Goal: Check status: Check status

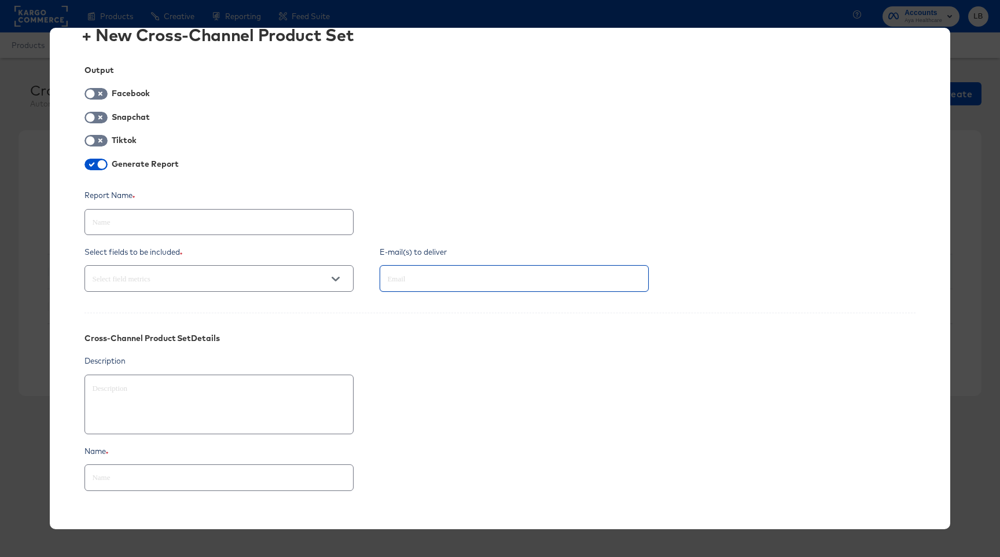
scroll to position [101, 0]
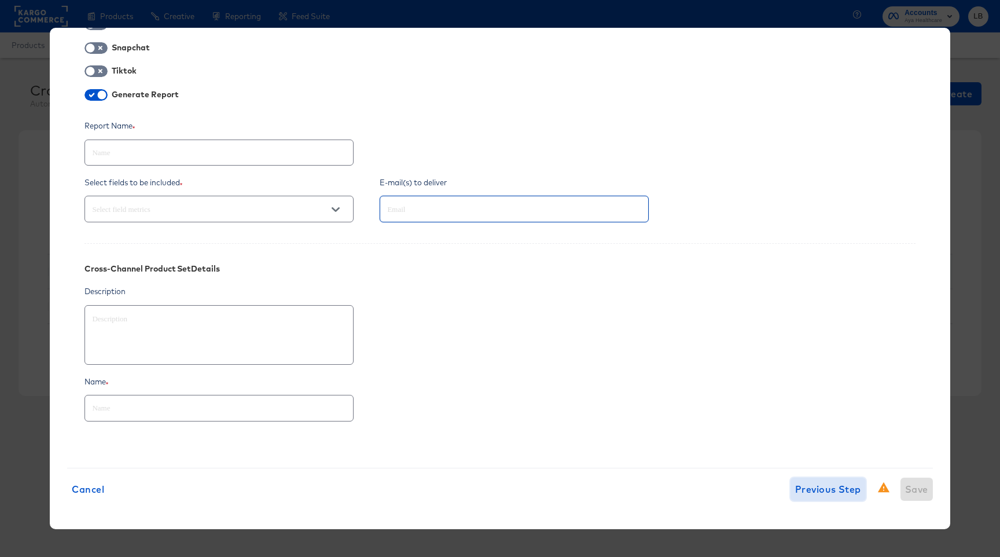
click at [821, 496] on span "Previous Step" at bounding box center [828, 489] width 66 height 16
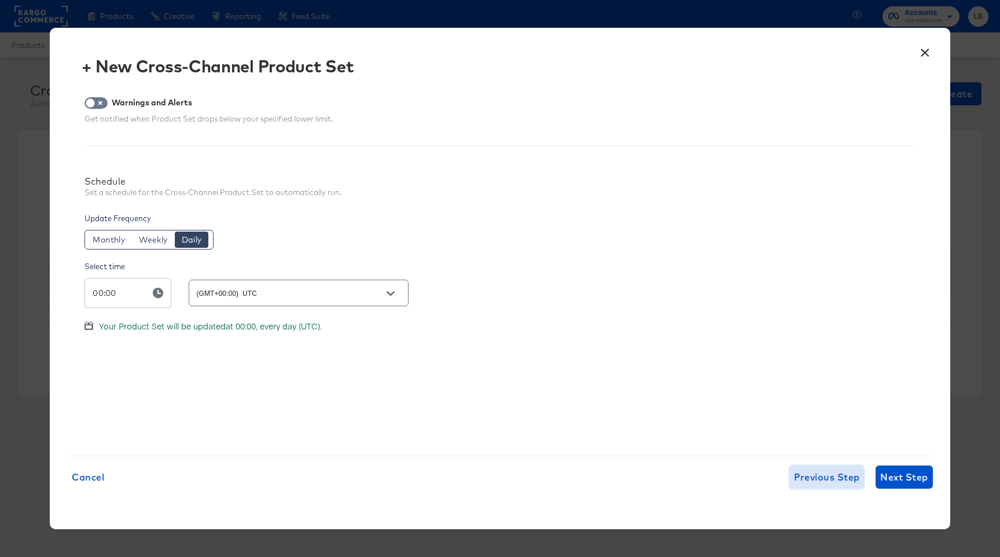
click at [829, 473] on span "Previous Step" at bounding box center [827, 477] width 66 height 16
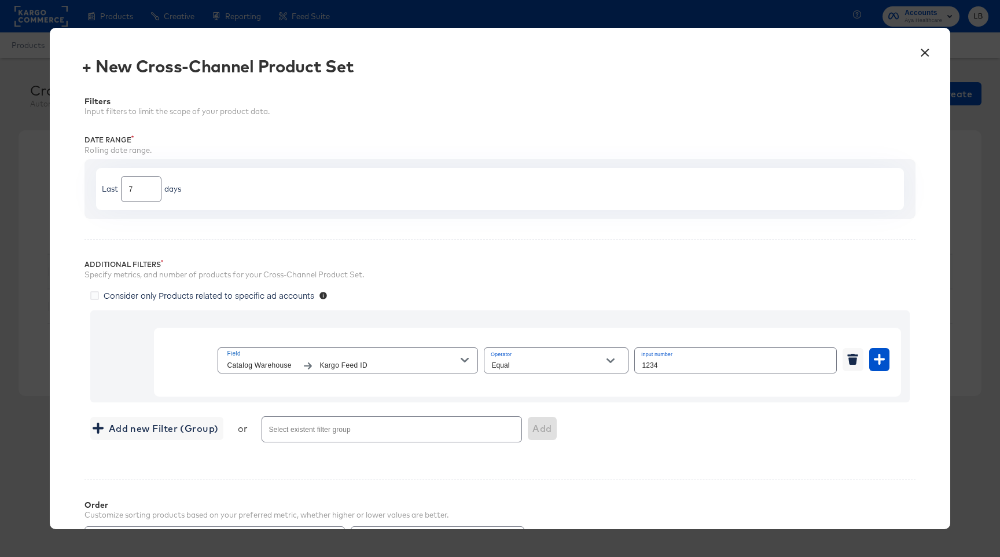
click at [462, 360] on icon "button" at bounding box center [465, 360] width 8 height 8
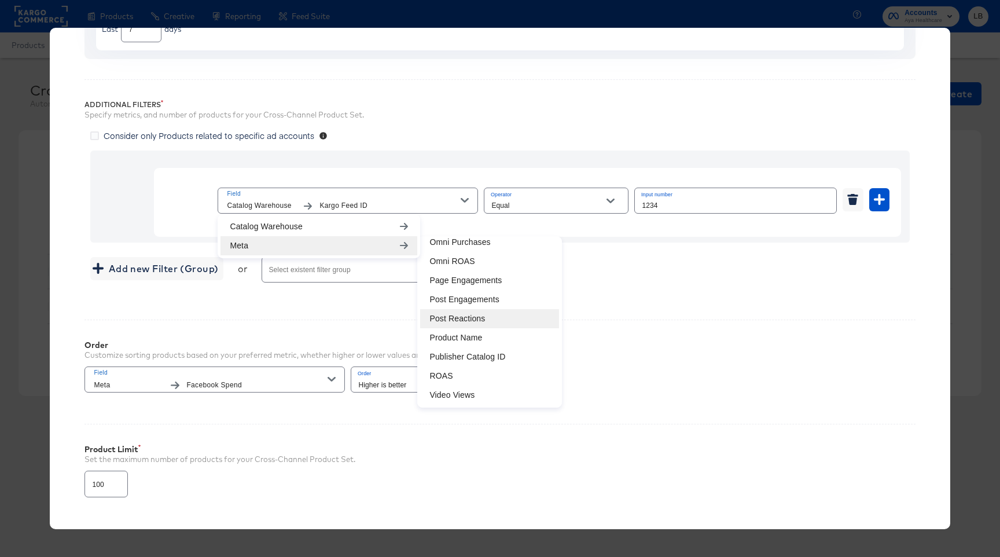
scroll to position [159, 0]
click at [481, 378] on li "ROAS" at bounding box center [489, 376] width 139 height 19
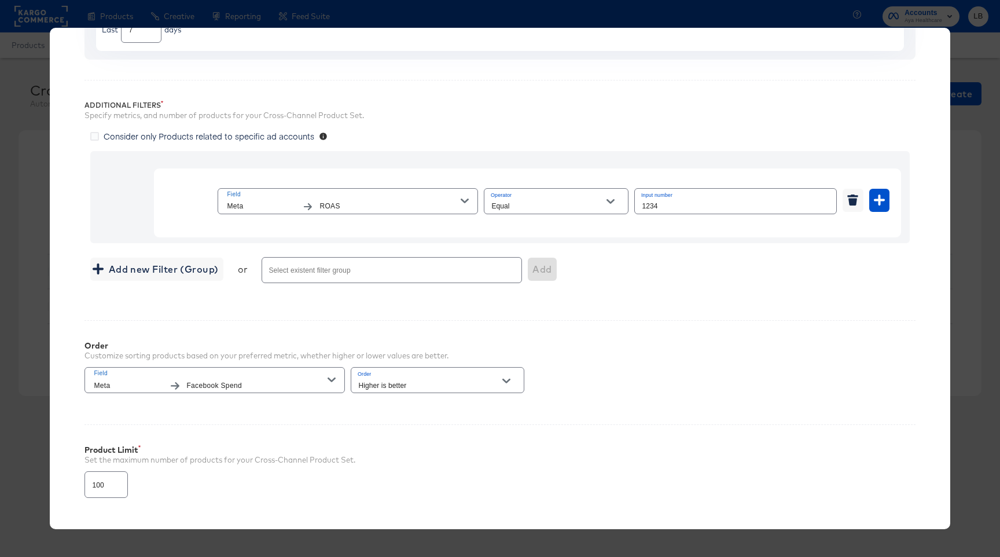
click at [609, 200] on icon "Open" at bounding box center [610, 201] width 8 height 8
click at [580, 271] on li "Greater Than" at bounding box center [555, 266] width 143 height 19
type input "Greater Than"
drag, startPoint x: 677, startPoint y: 201, endPoint x: 624, endPoint y: 204, distance: 52.7
click at [624, 204] on div "Field Meta ROAS Operator Greater Than Input number 1234" at bounding box center [553, 201] width 671 height 31
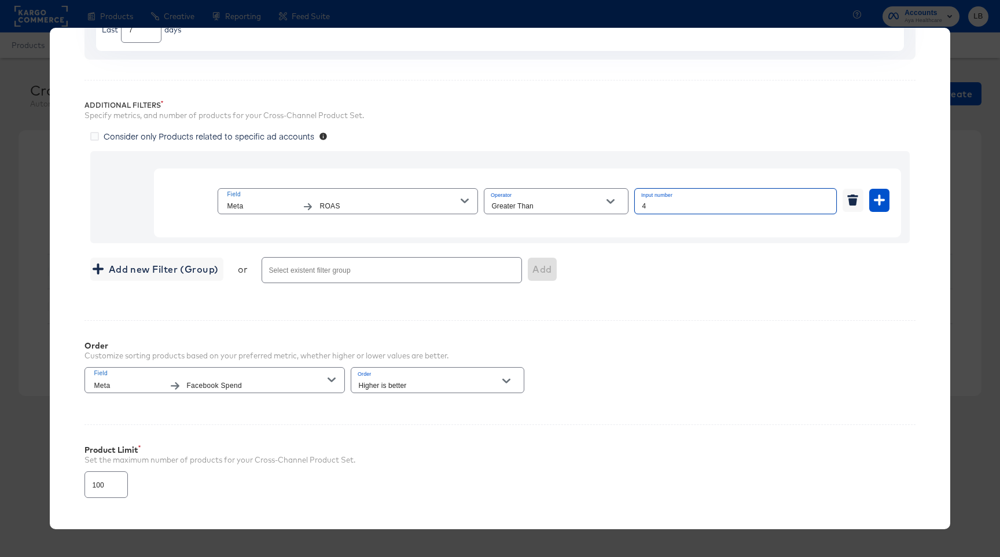
type input "4"
click at [654, 263] on div "Add new Filter (Group) or Select existent filter group Add" at bounding box center [499, 270] width 819 height 31
click at [466, 206] on span "Field Meta ROAS" at bounding box center [348, 201] width 242 height 24
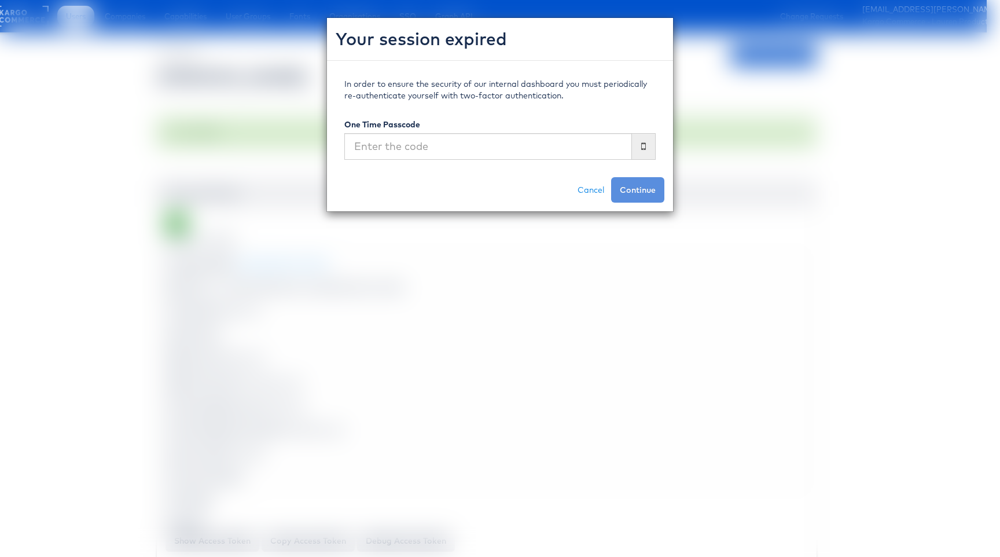
scroll to position [124, 0]
